Goal: Complete application form

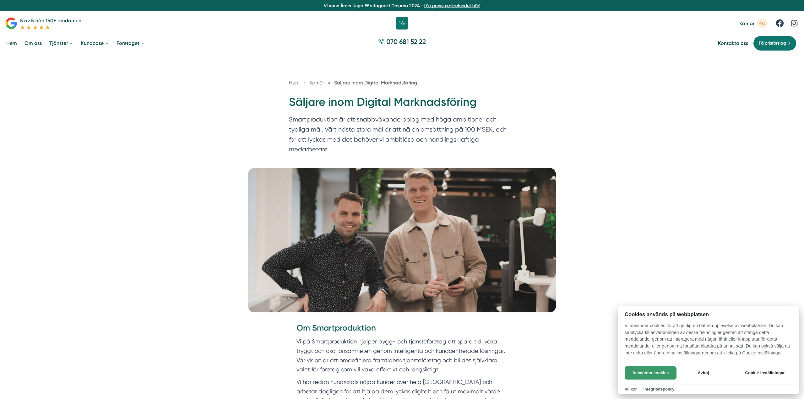
click at [667, 374] on button "Acceptera cookies" at bounding box center [650, 372] width 52 height 13
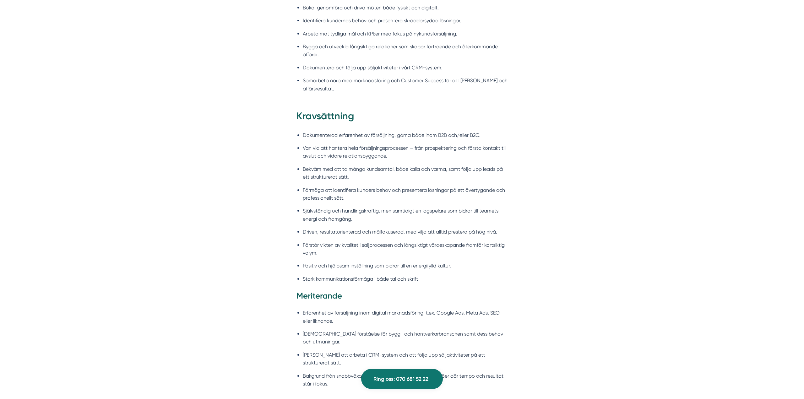
scroll to position [663, 0]
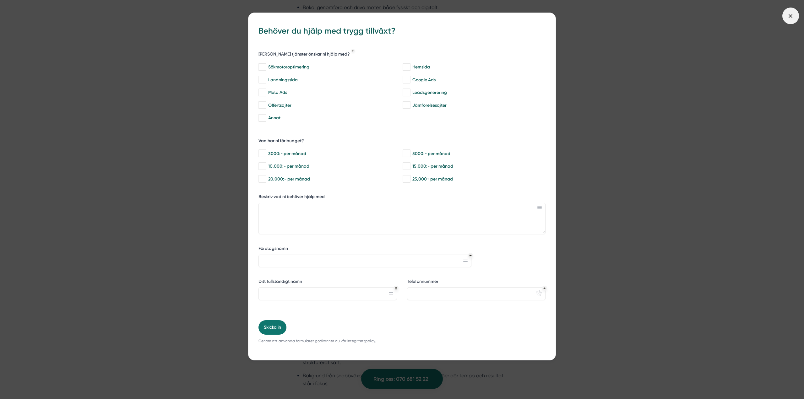
click at [792, 15] on icon at bounding box center [790, 16] width 7 height 7
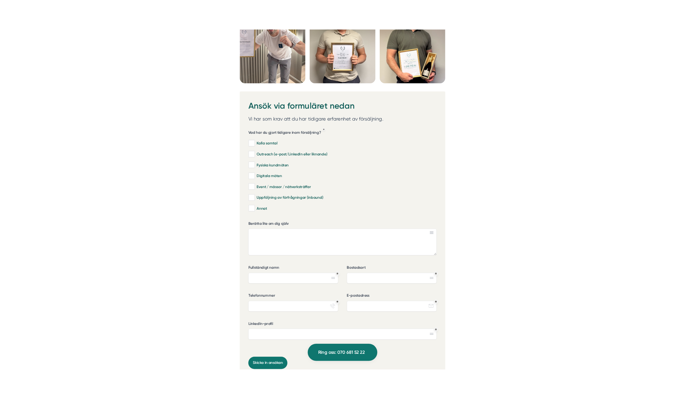
scroll to position [1579, 0]
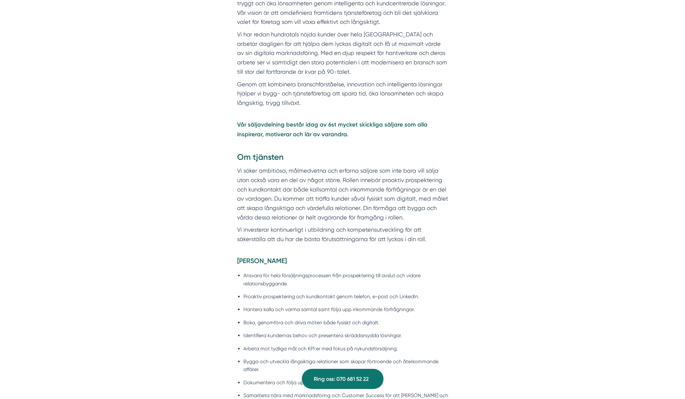
scroll to position [0, 0]
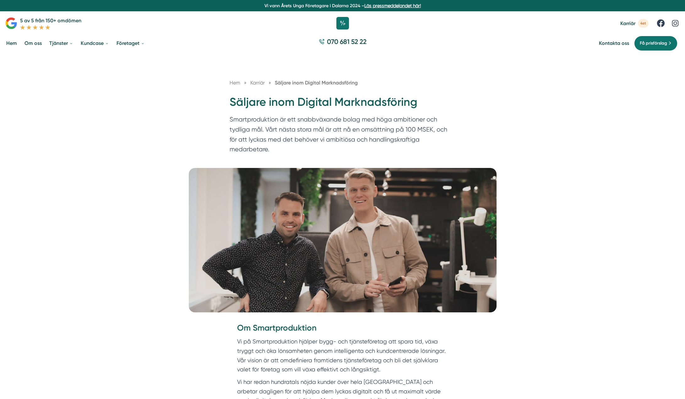
click at [541, 109] on div "Hem » [GEOGRAPHIC_DATA] » Säljare inom Digital Marknadsföring Säljare inom Digi…" at bounding box center [342, 111] width 685 height 114
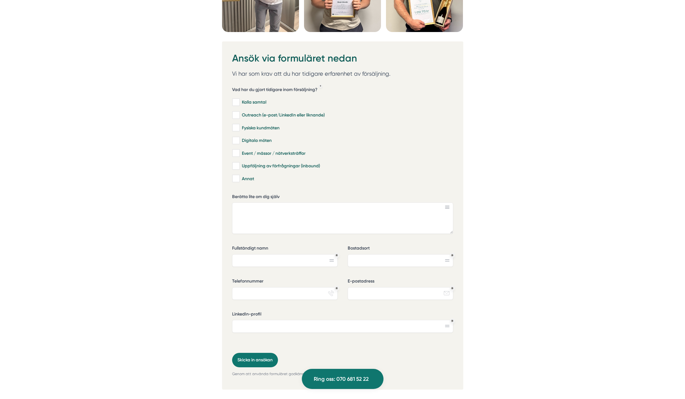
scroll to position [1912, 0]
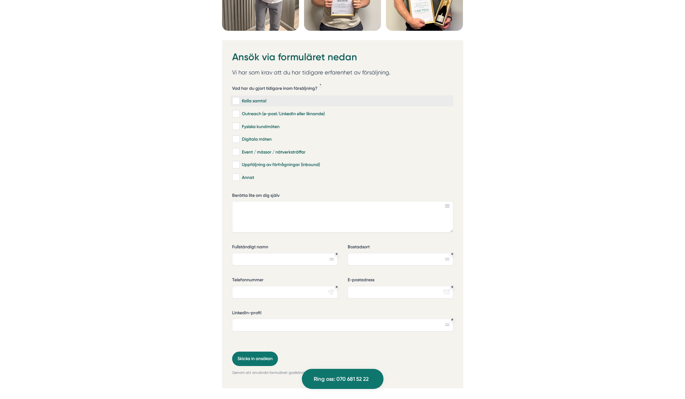
click at [234, 98] on input "Kalla samtal" at bounding box center [235, 101] width 7 height 6
checkbox input "true"
click at [239, 108] on label "Outreach (e-post/LinkedIn eller liknande)" at bounding box center [341, 113] width 223 height 11
click at [239, 111] on input "Outreach (e-post/LinkedIn eller liknande)" at bounding box center [235, 114] width 7 height 6
checkbox input "true"
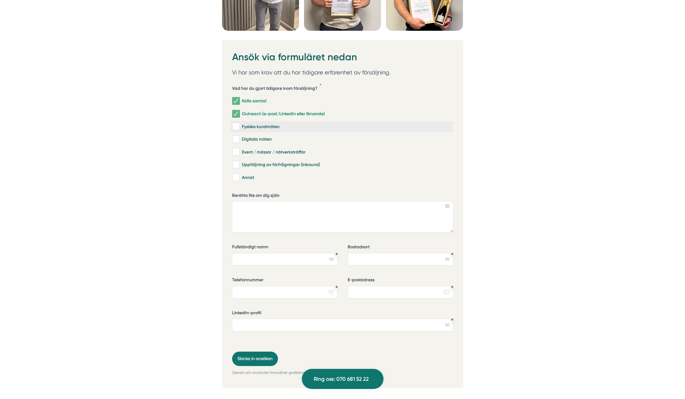
click at [239, 121] on label "Fysiska kundmöten" at bounding box center [341, 126] width 223 height 11
click at [239, 123] on input "Fysiska kundmöten" at bounding box center [235, 126] width 7 height 6
checkbox input "true"
click at [236, 136] on input "Digitala möten" at bounding box center [235, 139] width 7 height 6
checkbox input "true"
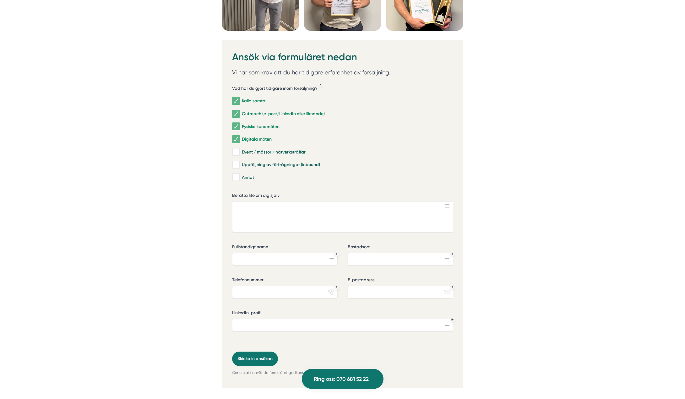
click at [233, 132] on div "Kalla samtal Outreach (e-post/LinkedIn eller liknande) Fysiska kundmöten Digita…" at bounding box center [342, 138] width 221 height 90
click at [235, 149] on input "Event / mässor / nätverksträffar" at bounding box center [235, 152] width 7 height 6
checkbox input "true"
click at [234, 162] on input "Uppföljning av förfrågningar (inbound)" at bounding box center [235, 165] width 7 height 6
checkbox input "true"
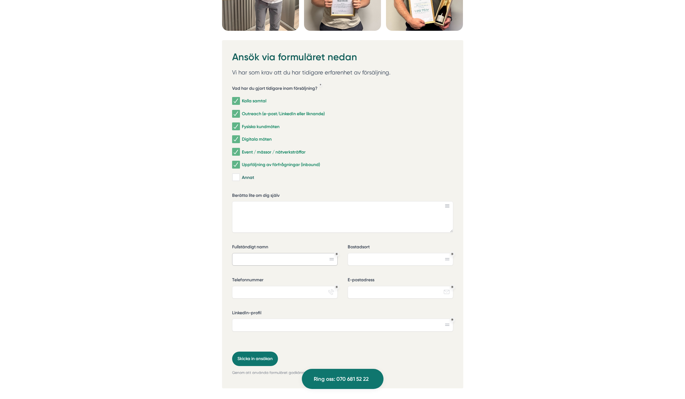
click at [242, 253] on input "Fullständigt namn" at bounding box center [284, 259] width 105 height 13
drag, startPoint x: 309, startPoint y: 232, endPoint x: 312, endPoint y: 234, distance: 3.3
click at [309, 253] on input "Fullständigt namn" at bounding box center [284, 259] width 105 height 13
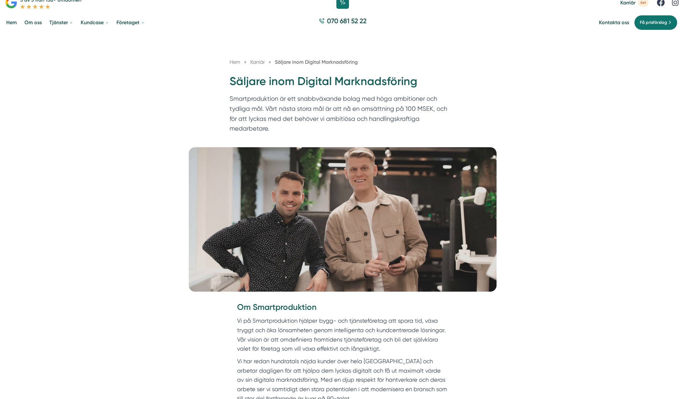
scroll to position [0, 0]
